Goal: Find contact information: Find contact information

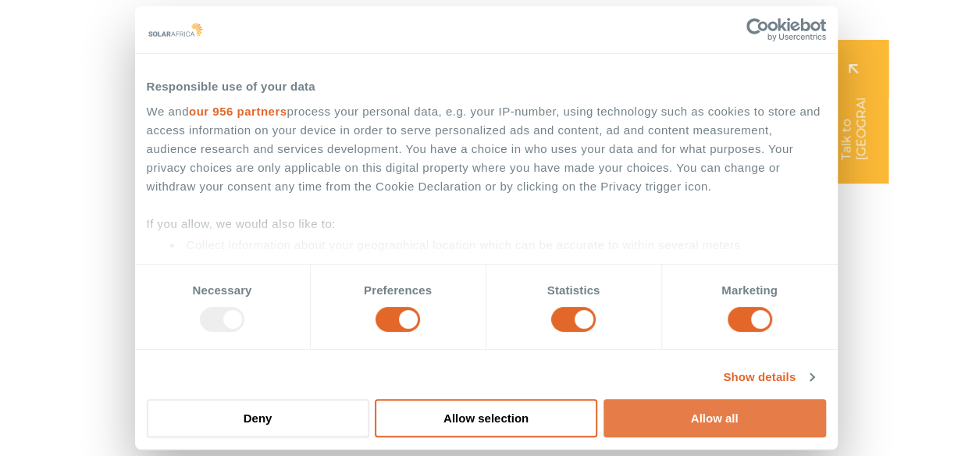
click at [742, 418] on button "Allow all" at bounding box center [714, 418] width 222 height 38
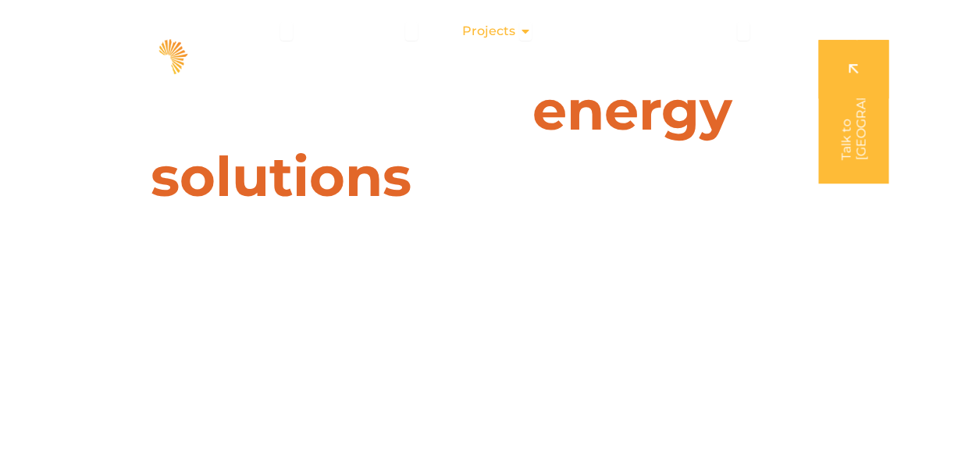
click at [526, 30] on icon "Menu" at bounding box center [525, 31] width 12 height 12
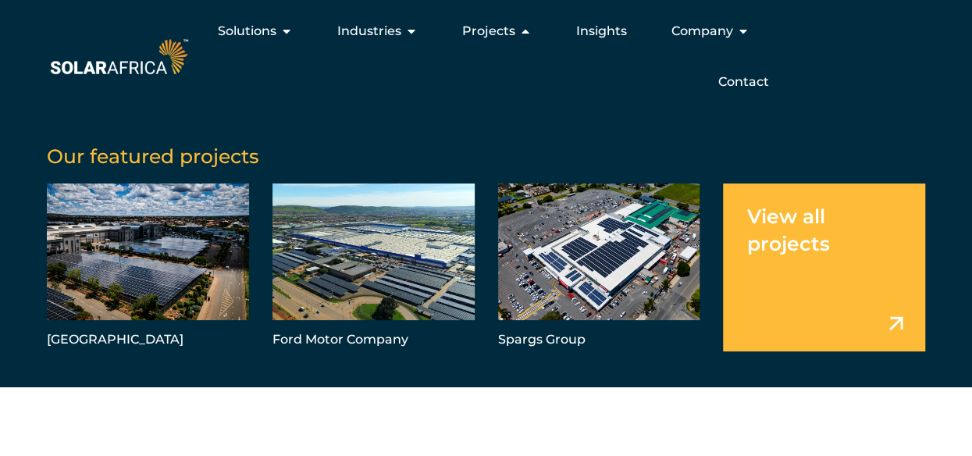
click at [891, 98] on div "Our featured projects Trade Route Mall Ford Motor Company Spargs Group View all…" at bounding box center [486, 242] width 972 height 289
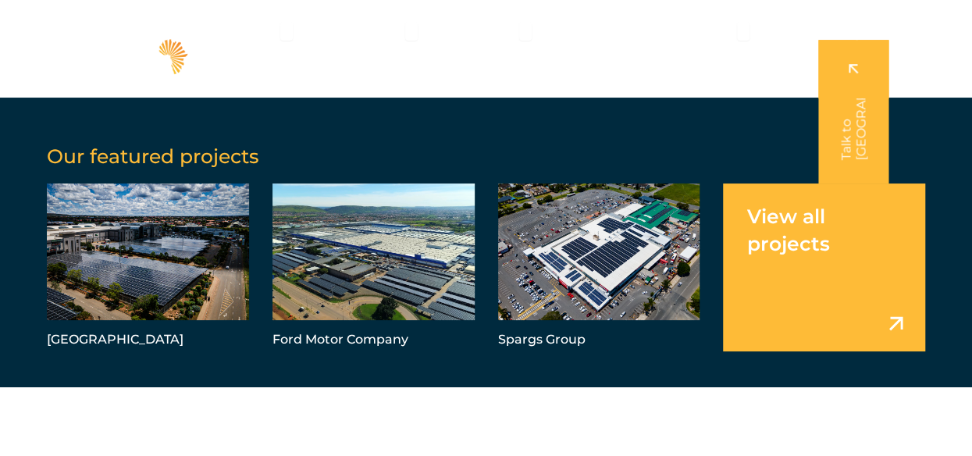
click at [923, 83] on div "Solutions Close Solutions Open Solutions Pick your solution Solar Energy Wheeli…" at bounding box center [558, 57] width 734 height 82
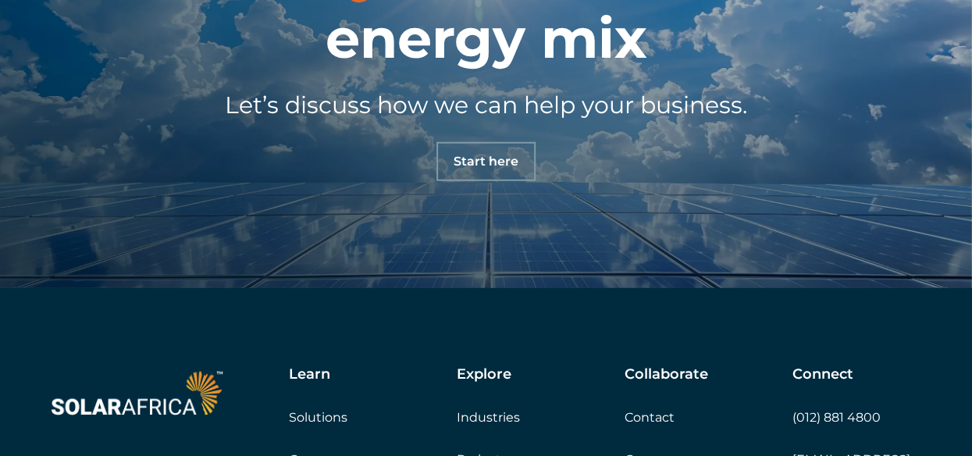
scroll to position [5231, 0]
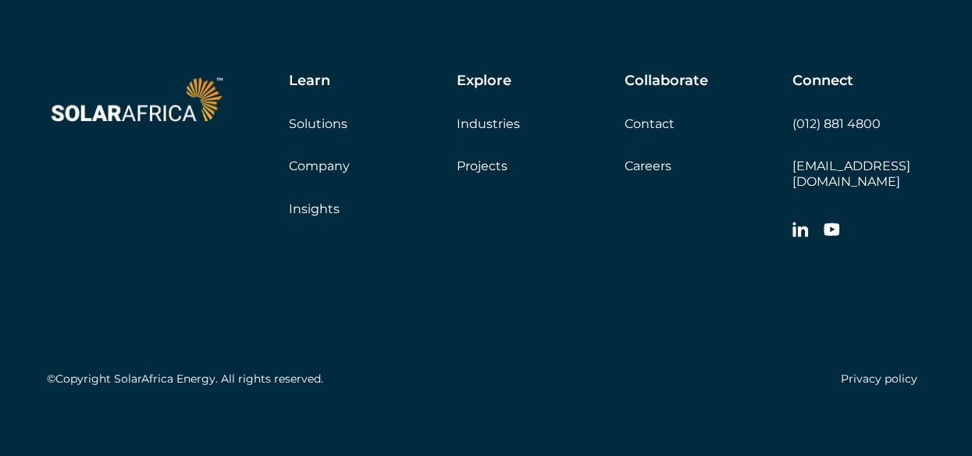
click at [659, 167] on link "Careers" at bounding box center [647, 165] width 47 height 15
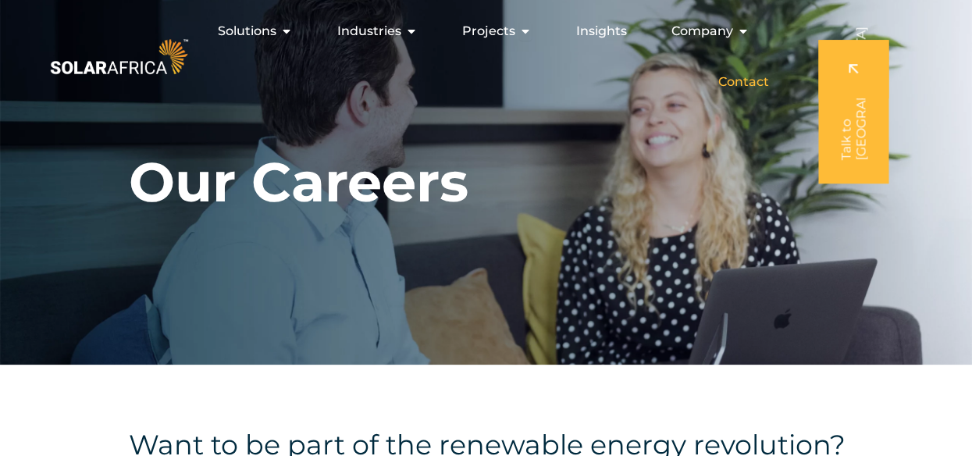
click at [748, 84] on span "Contact" at bounding box center [743, 82] width 51 height 19
